Goal: Use online tool/utility: Utilize a website feature to perform a specific function

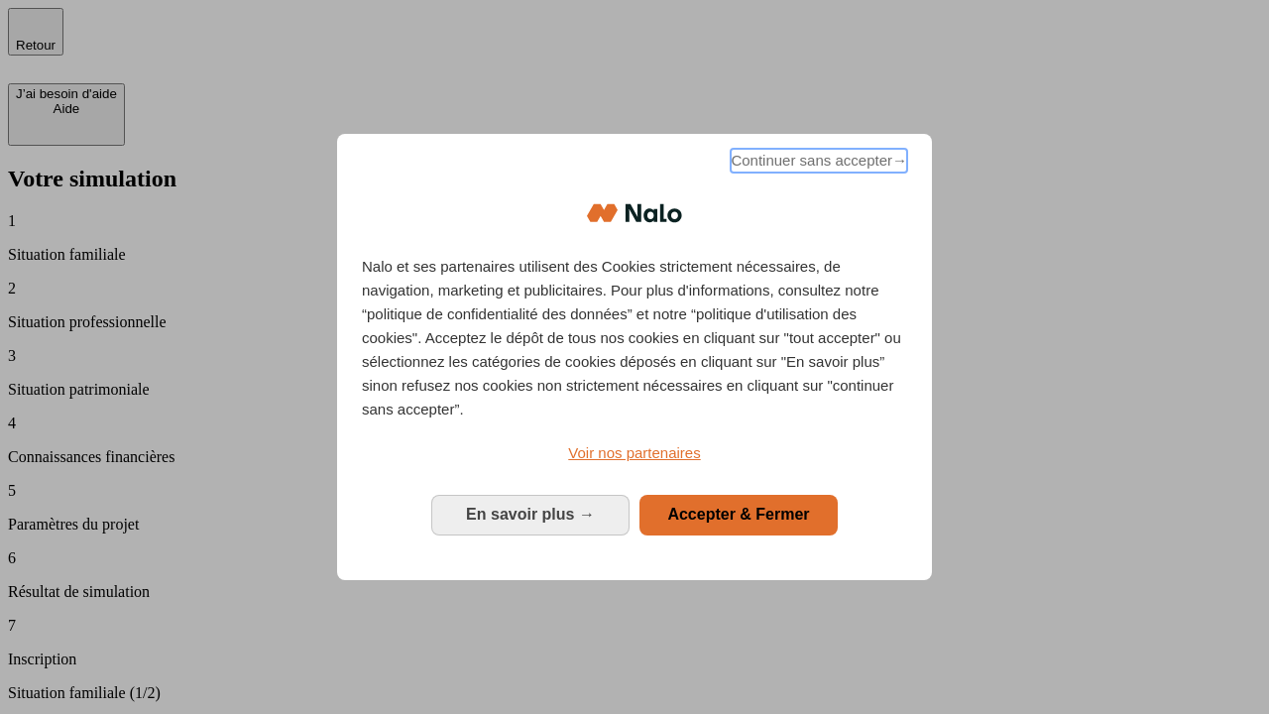
click at [817, 164] on span "Continuer sans accepter →" at bounding box center [819, 161] width 177 height 24
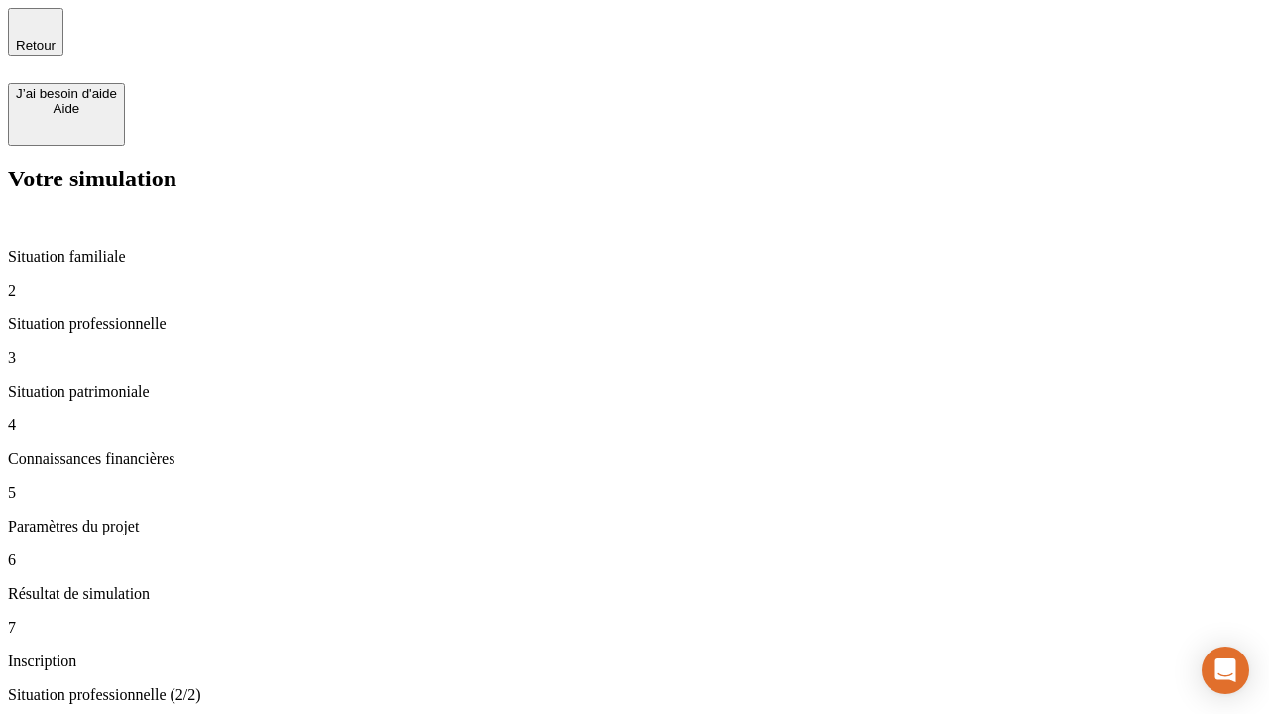
type input "30 000"
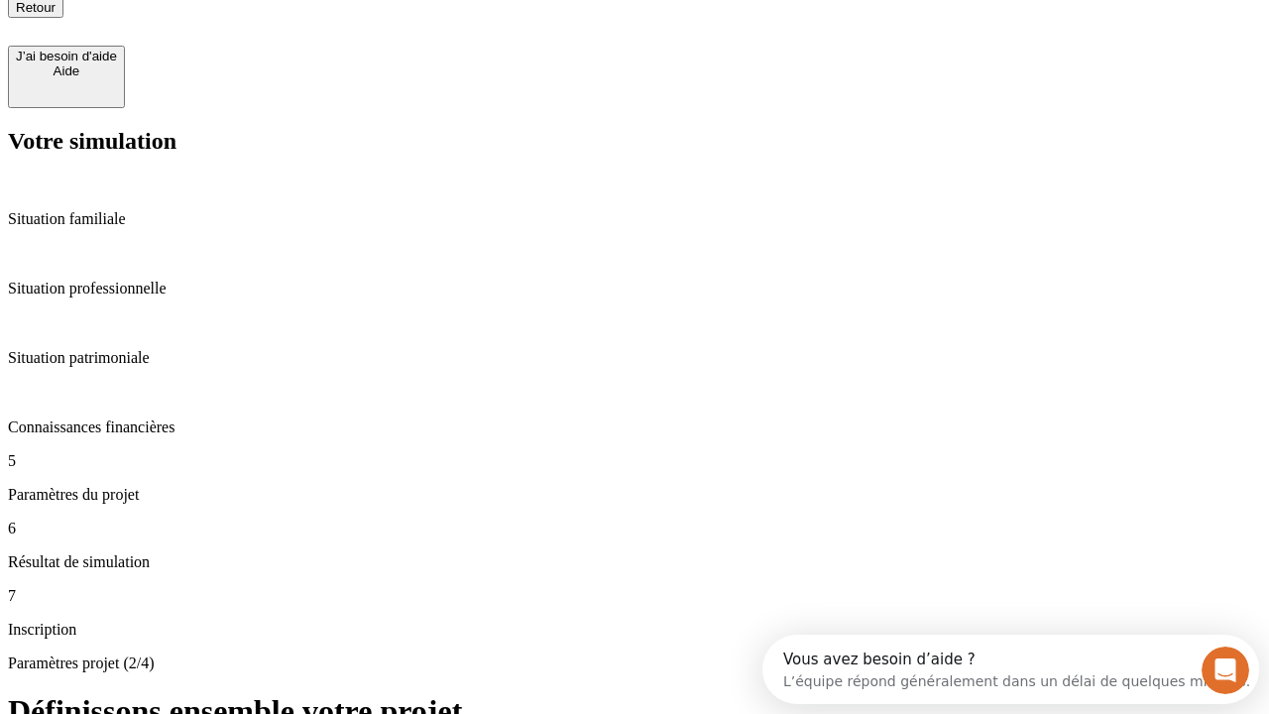
type input "25"
type input "1 000"
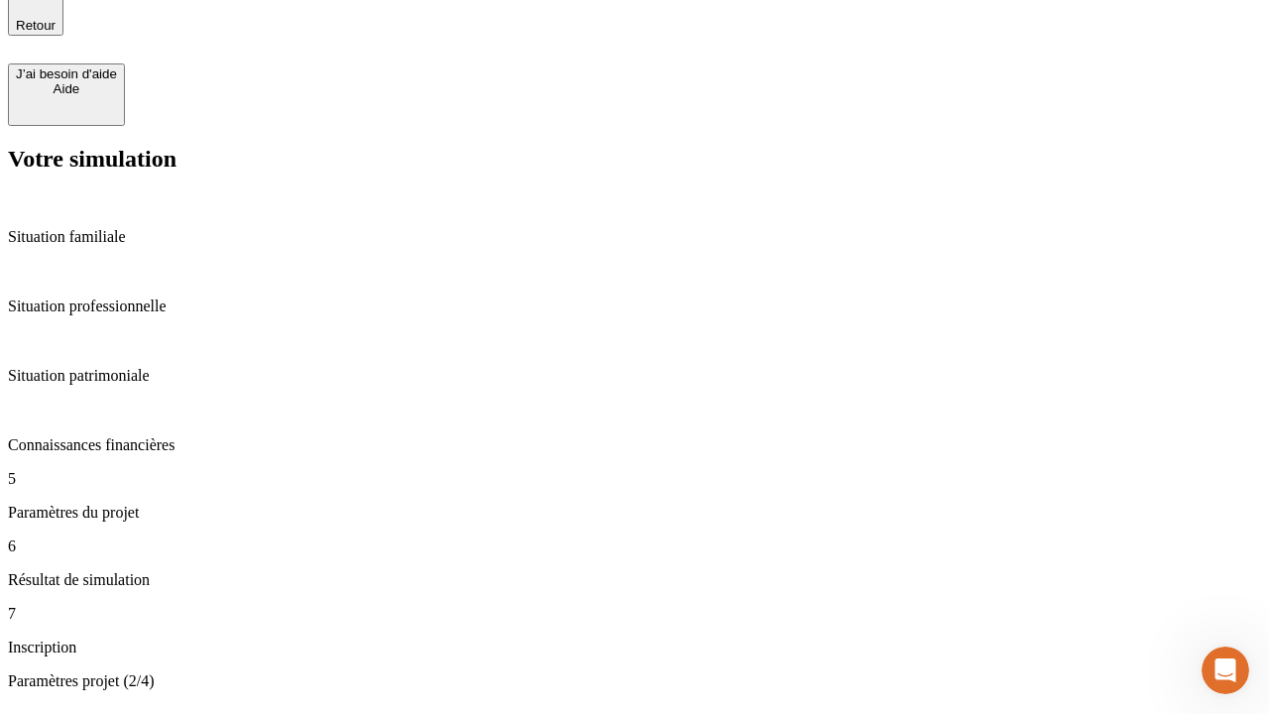
type input "640"
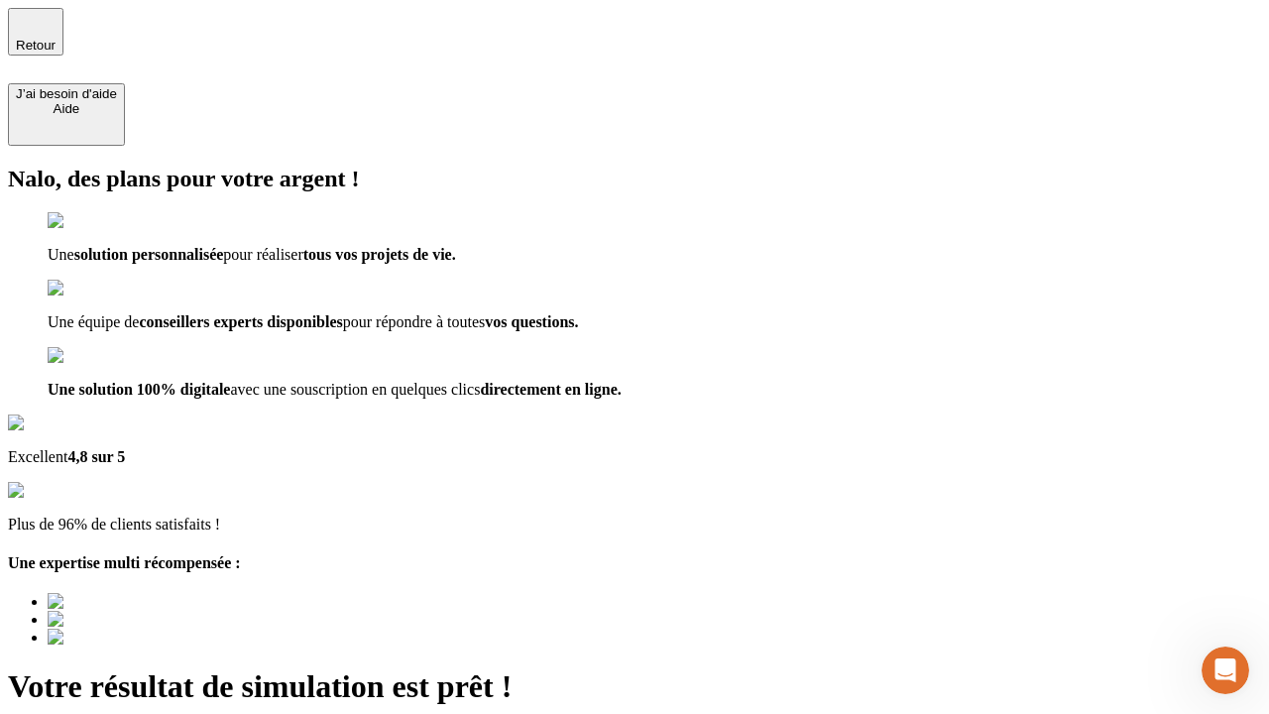
type input "[EMAIL_ADDRESS][PERSON_NAME][DOMAIN_NAME]"
